Goal: Transaction & Acquisition: Purchase product/service

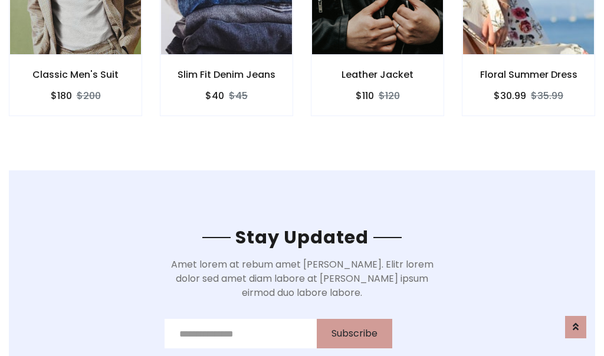
scroll to position [1777, 0]
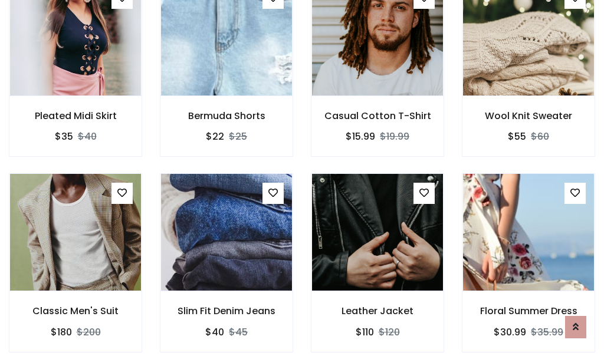
click at [302, 178] on div "Leather Jacket $110 $120" at bounding box center [377, 270] width 151 height 195
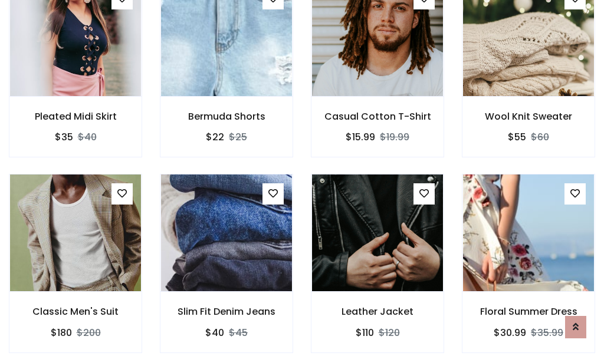
click at [302, 178] on div "Leather Jacket $110 $120" at bounding box center [377, 271] width 151 height 195
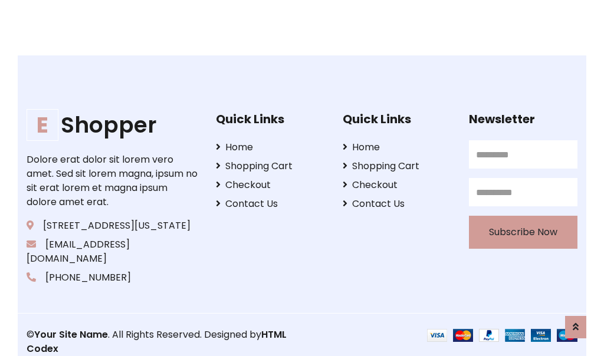
scroll to position [2246, 0]
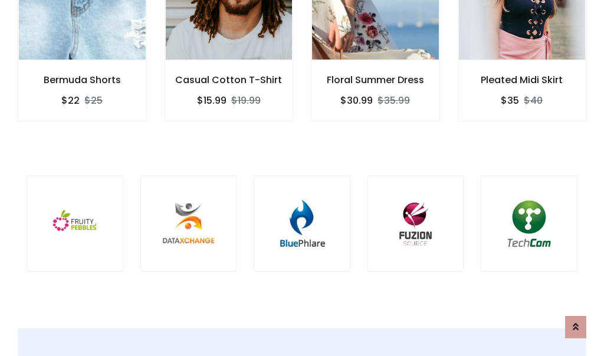
click at [302, 178] on div at bounding box center [302, 224] width 97 height 97
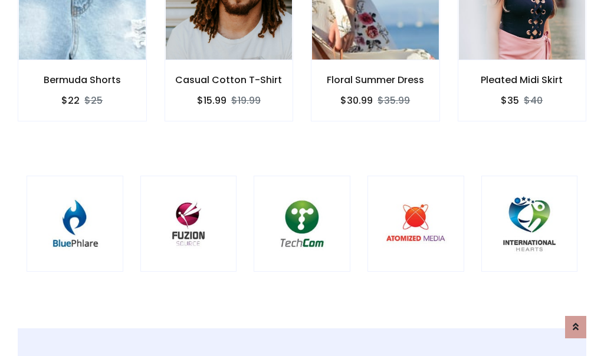
click at [302, 178] on div at bounding box center [302, 224] width 97 height 97
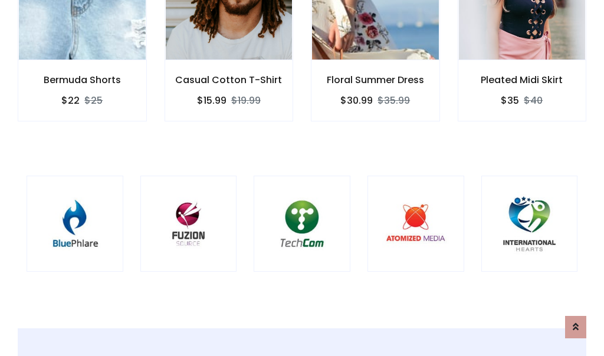
scroll to position [0, 0]
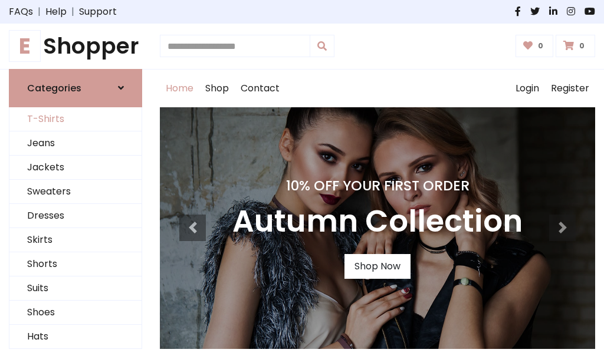
click at [76, 119] on link "T-Shirts" at bounding box center [75, 119] width 132 height 24
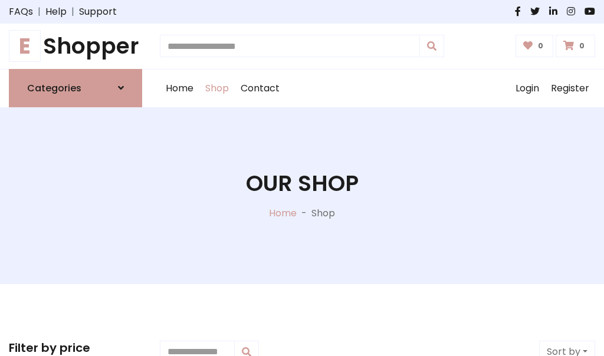
scroll to position [473, 0]
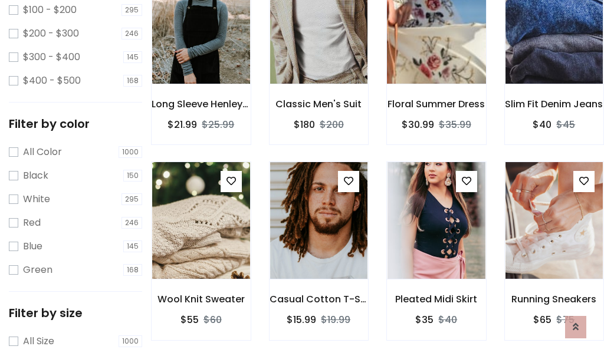
scroll to position [0, 0]
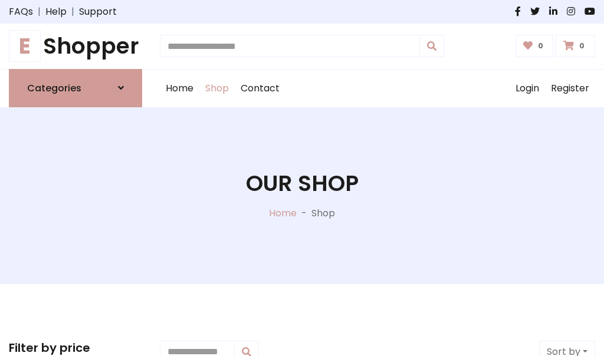
click at [76, 46] on h1 "E Shopper" at bounding box center [75, 46] width 133 height 27
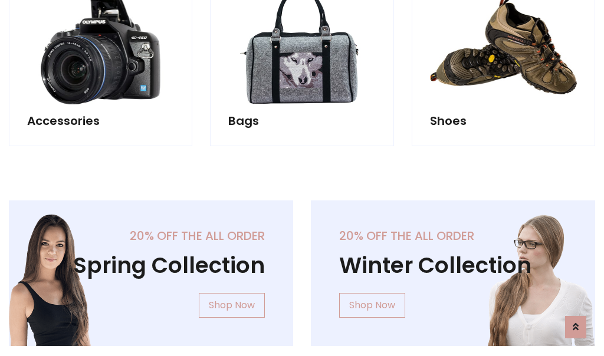
scroll to position [1146, 0]
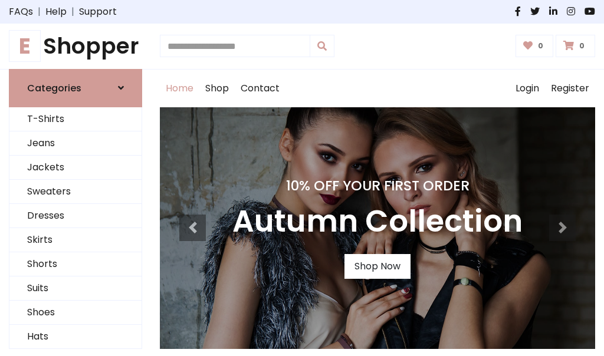
scroll to position [387, 0]
